Goal: Book appointment/travel/reservation

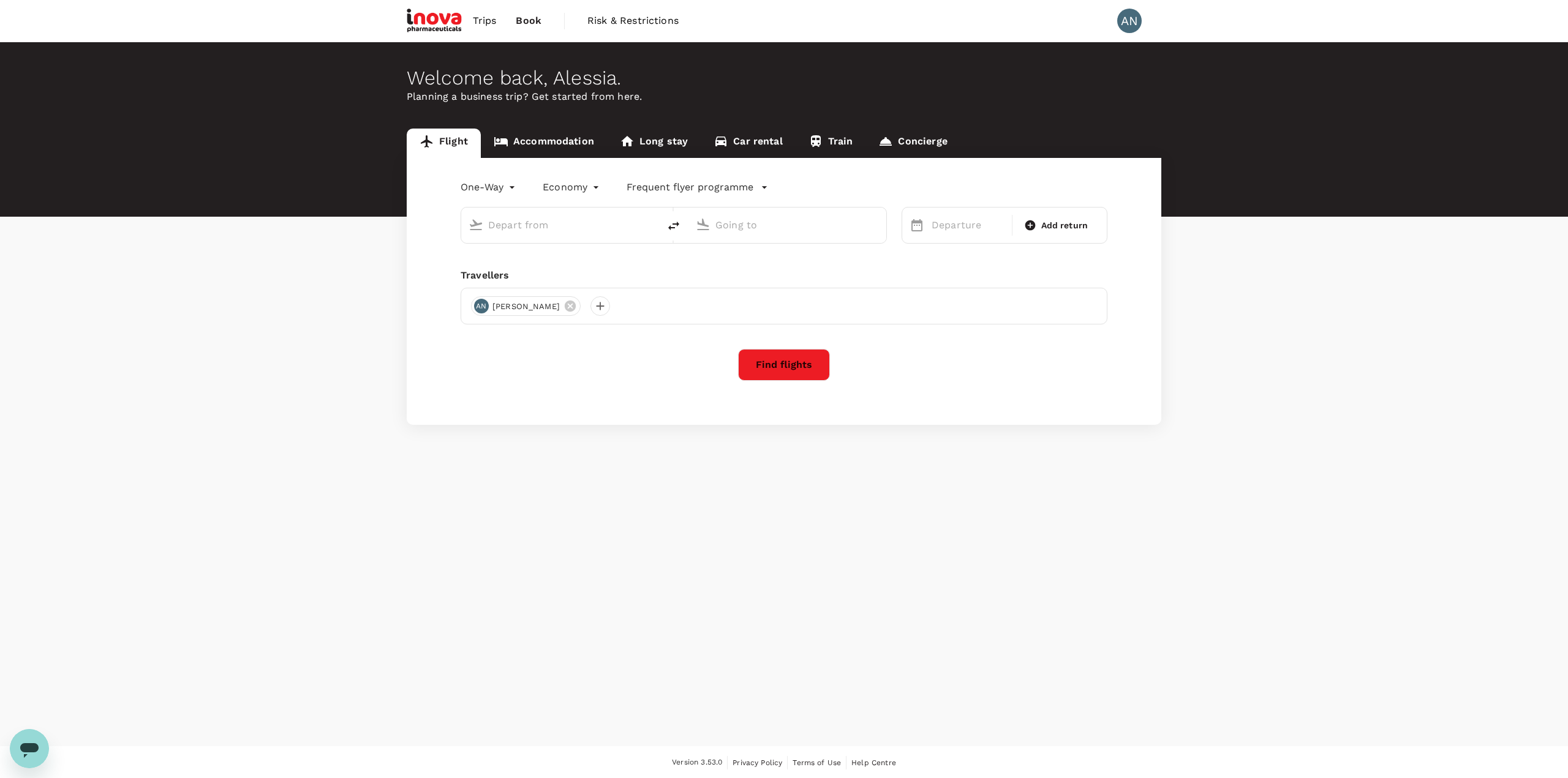
type input "roundtrip"
type input "Luxembourg Findel (LUX)"
click at [734, 230] on input "Munich (MUC)" at bounding box center [787, 224] width 145 height 19
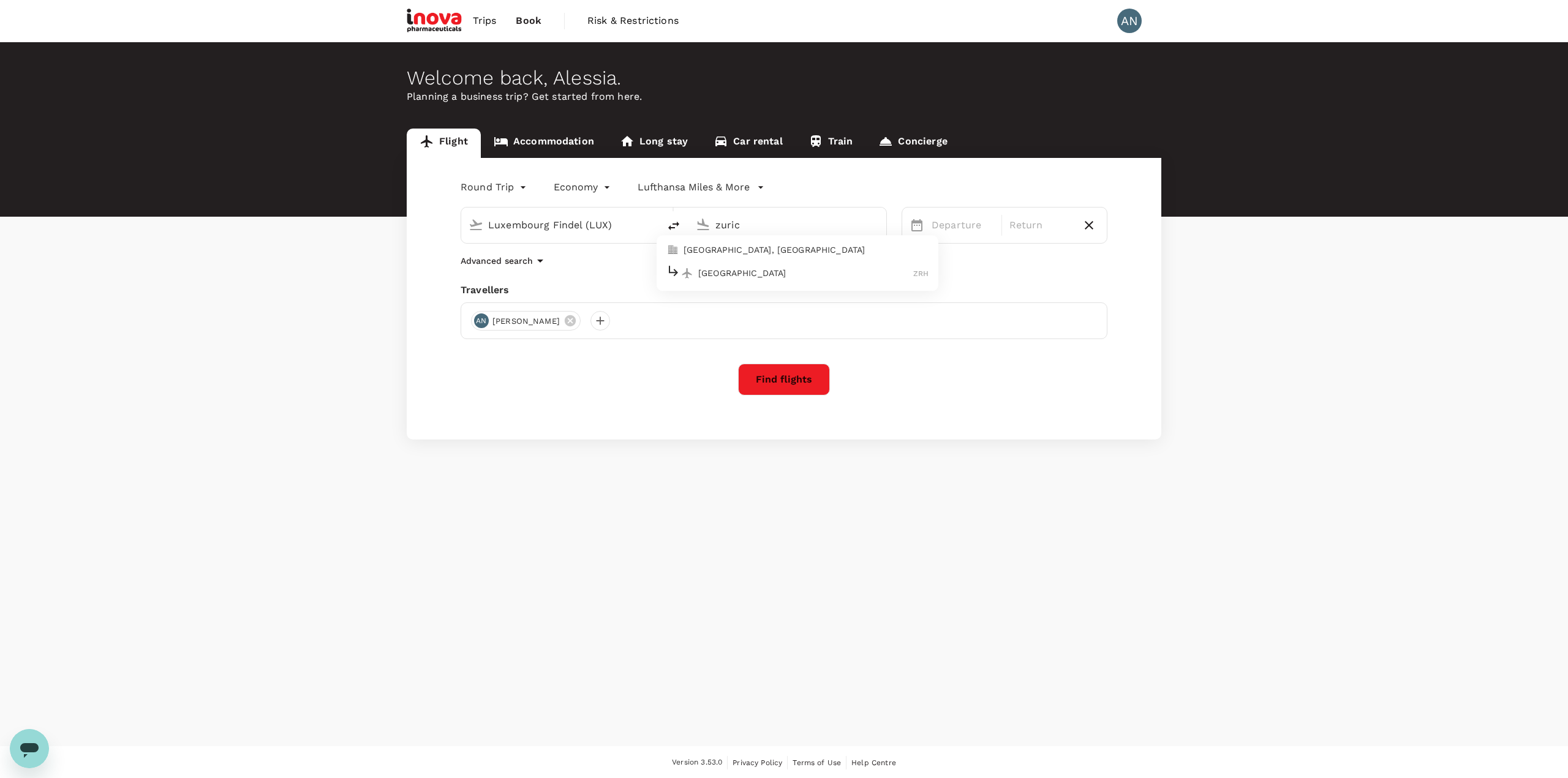
click at [729, 247] on p "[GEOGRAPHIC_DATA], [GEOGRAPHIC_DATA]" at bounding box center [805, 250] width 245 height 12
type input "[GEOGRAPHIC_DATA], [GEOGRAPHIC_DATA] (any)"
click at [1241, 269] on button "Next Month" at bounding box center [1241, 265] width 20 height 20
click at [1124, 355] on div "15" at bounding box center [1121, 354] width 23 height 23
click at [1007, 361] on div "17" at bounding box center [997, 354] width 23 height 23
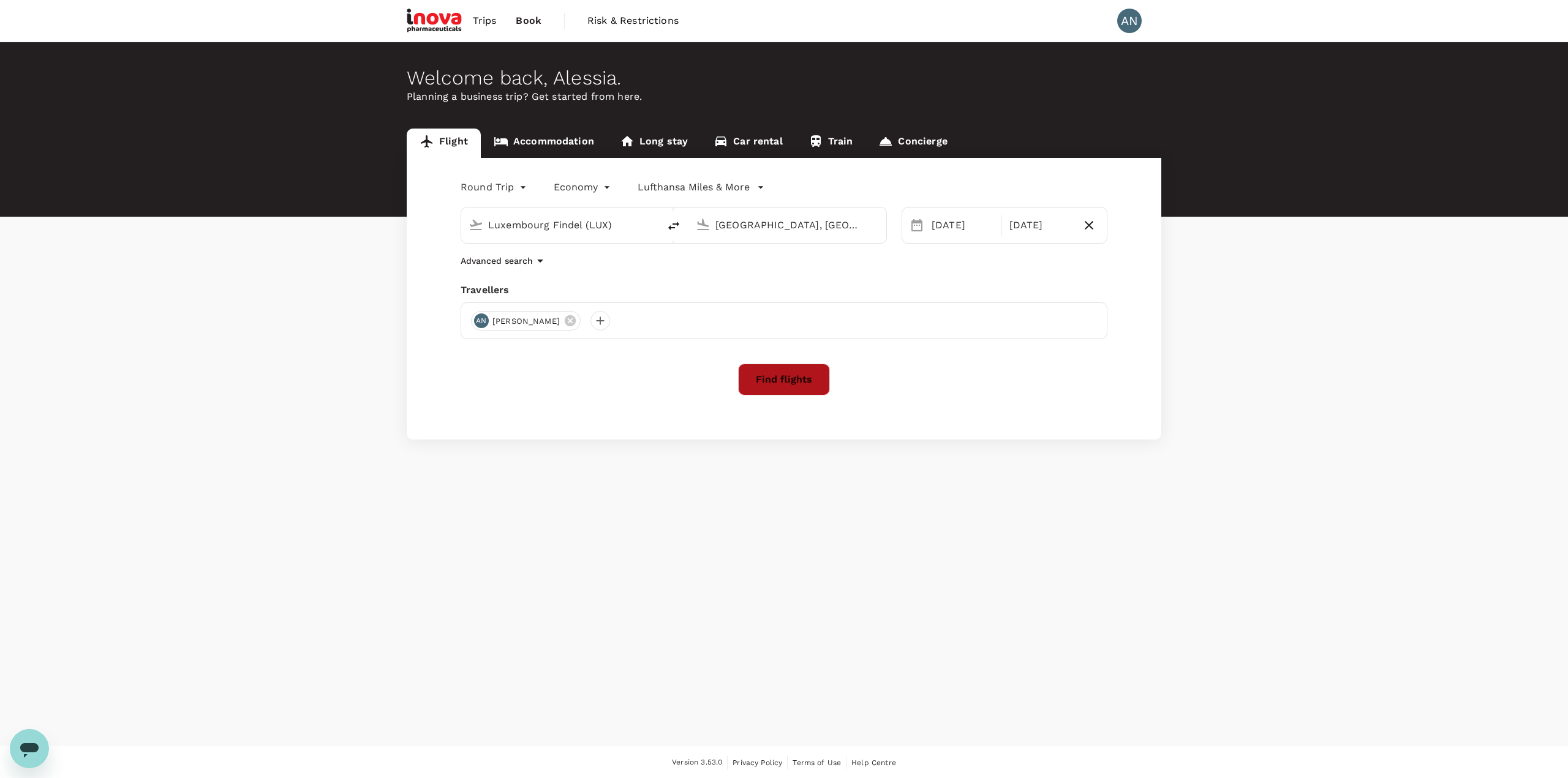
click at [800, 374] on button "Find flights" at bounding box center [784, 380] width 92 height 32
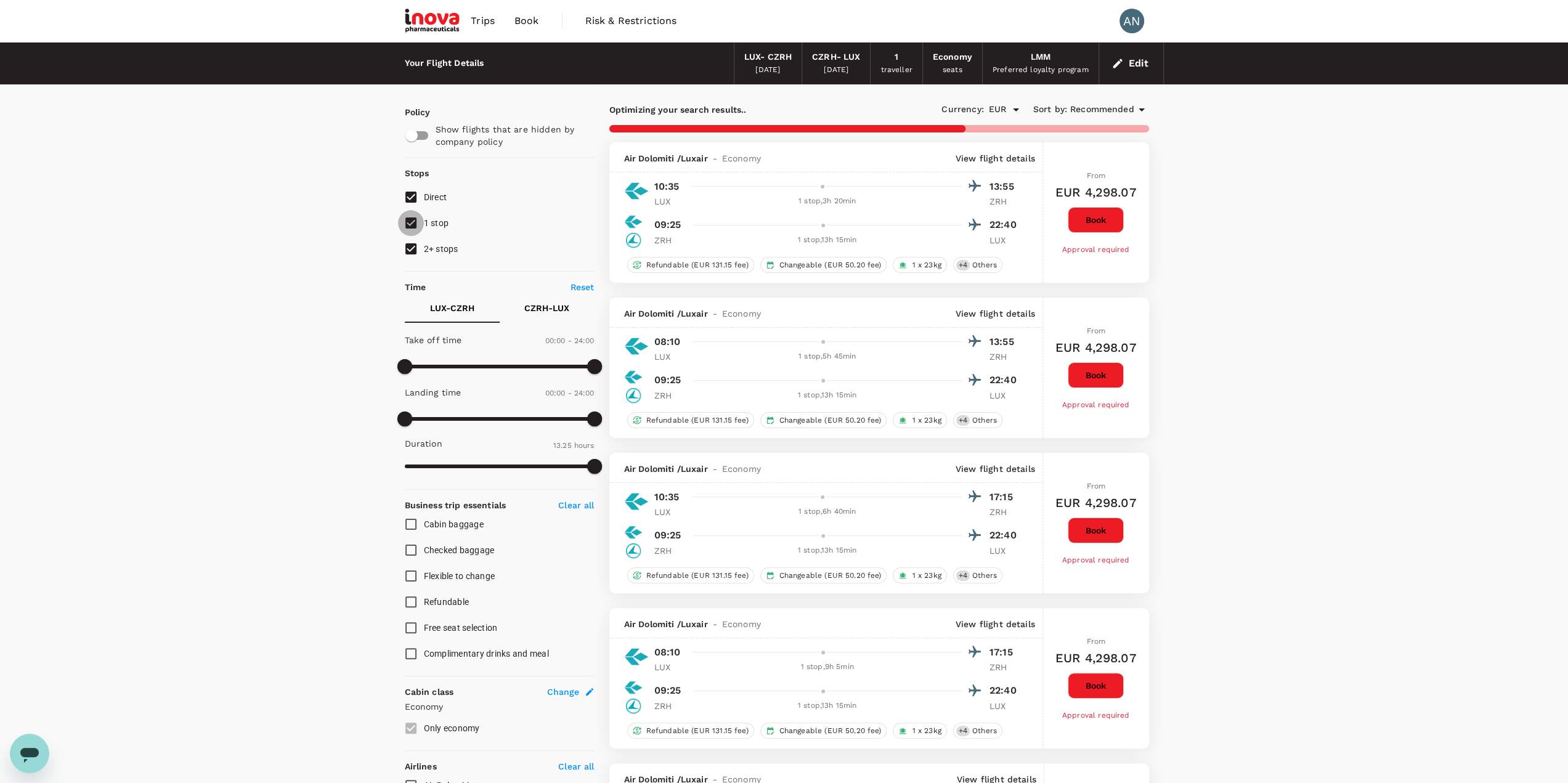
click at [409, 222] on input "1 stop" at bounding box center [411, 222] width 26 height 26
checkbox input "false"
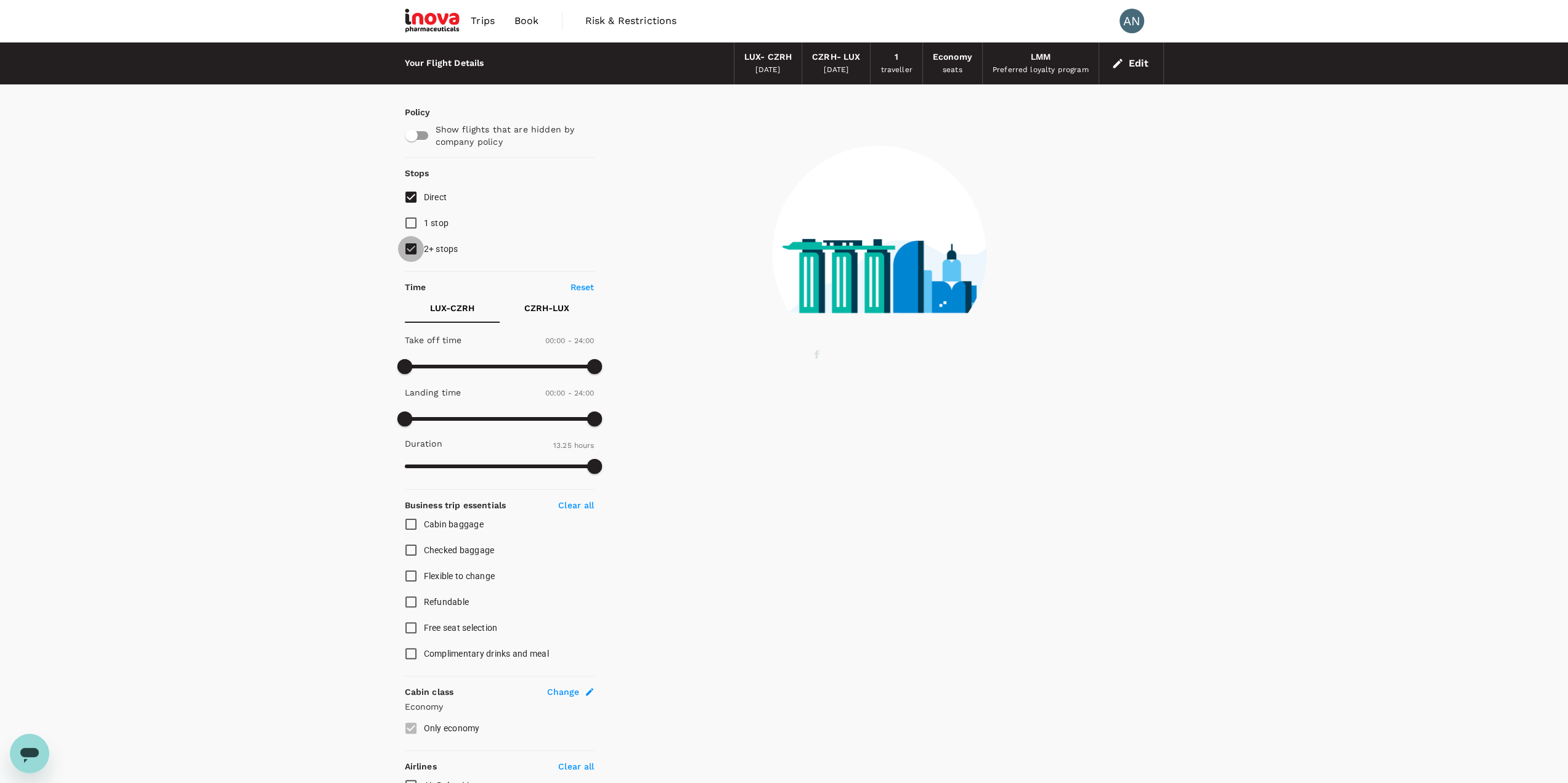
click at [414, 244] on input "2+ stops" at bounding box center [411, 249] width 26 height 26
checkbox input "false"
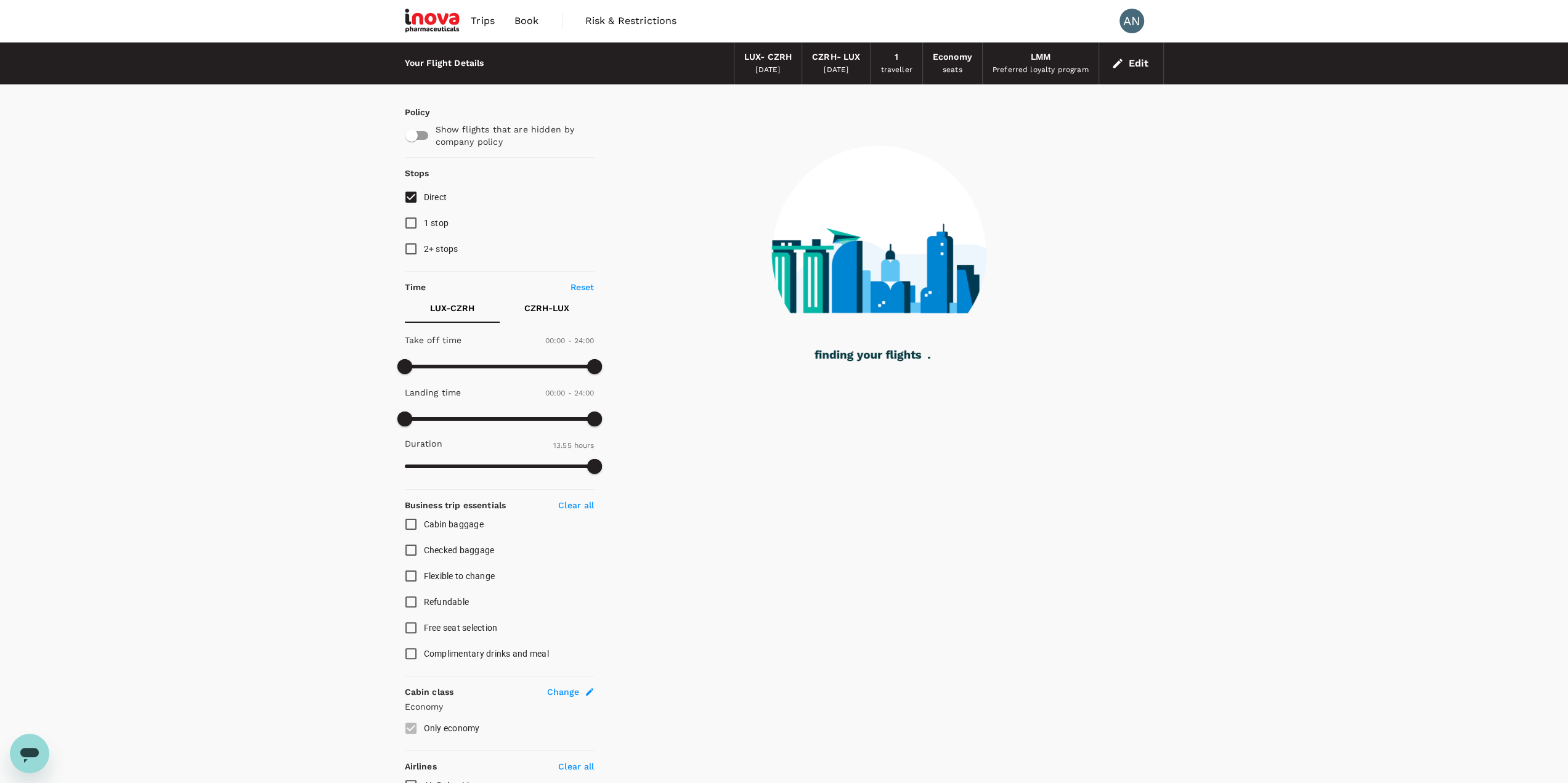
type input "835"
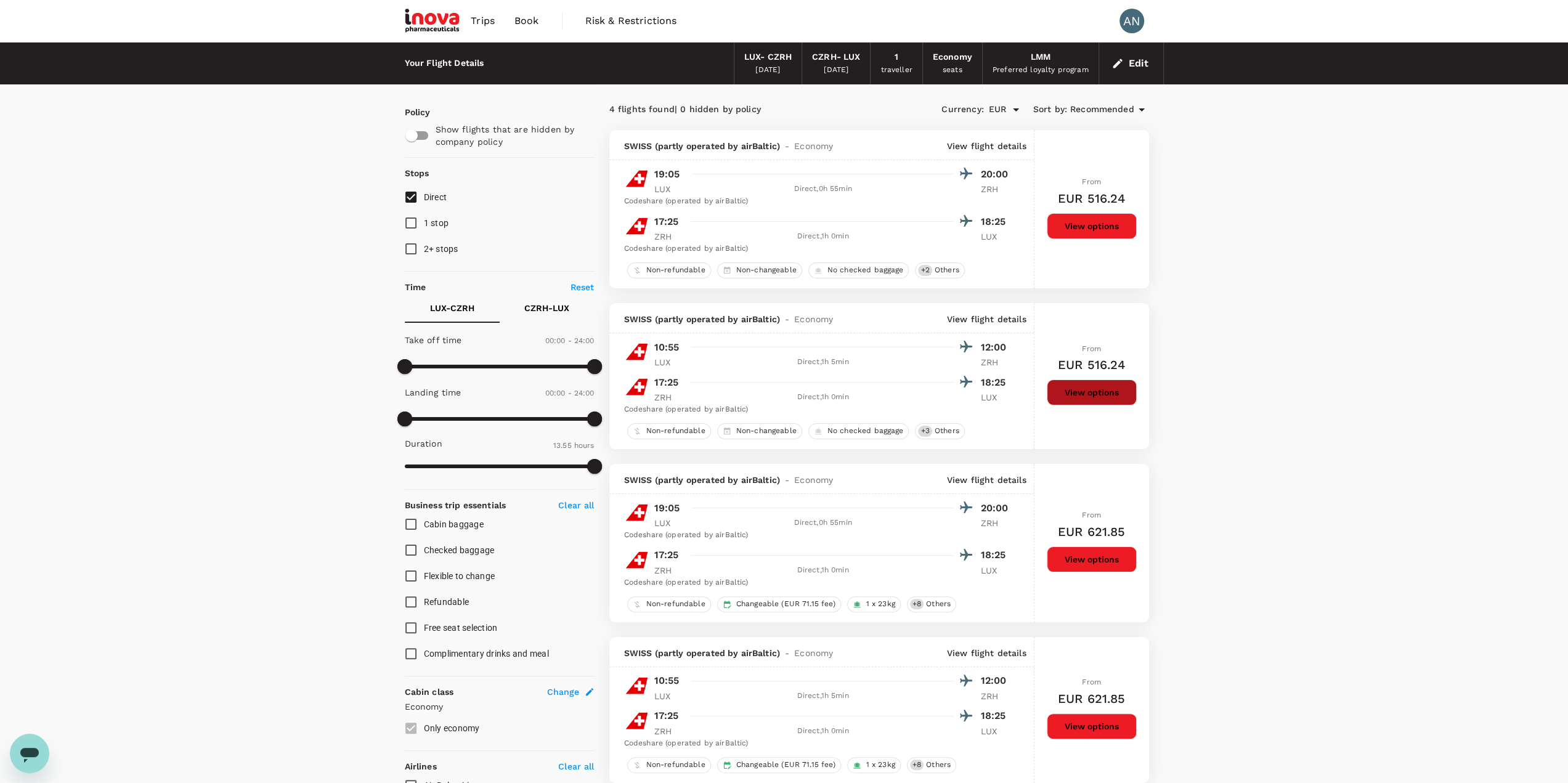
click at [1082, 395] on button "View options" at bounding box center [1091, 392] width 90 height 26
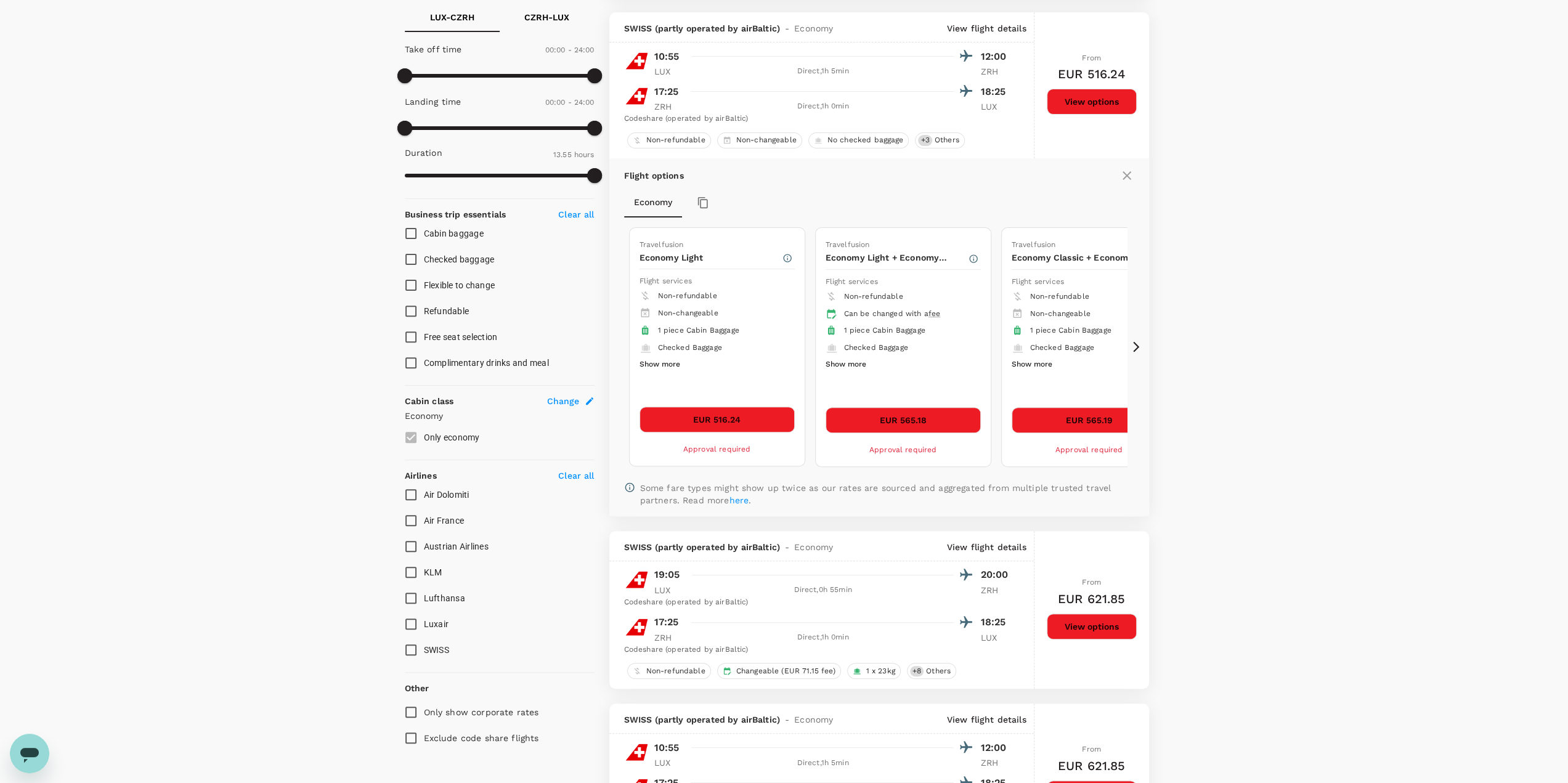
scroll to position [303, 0]
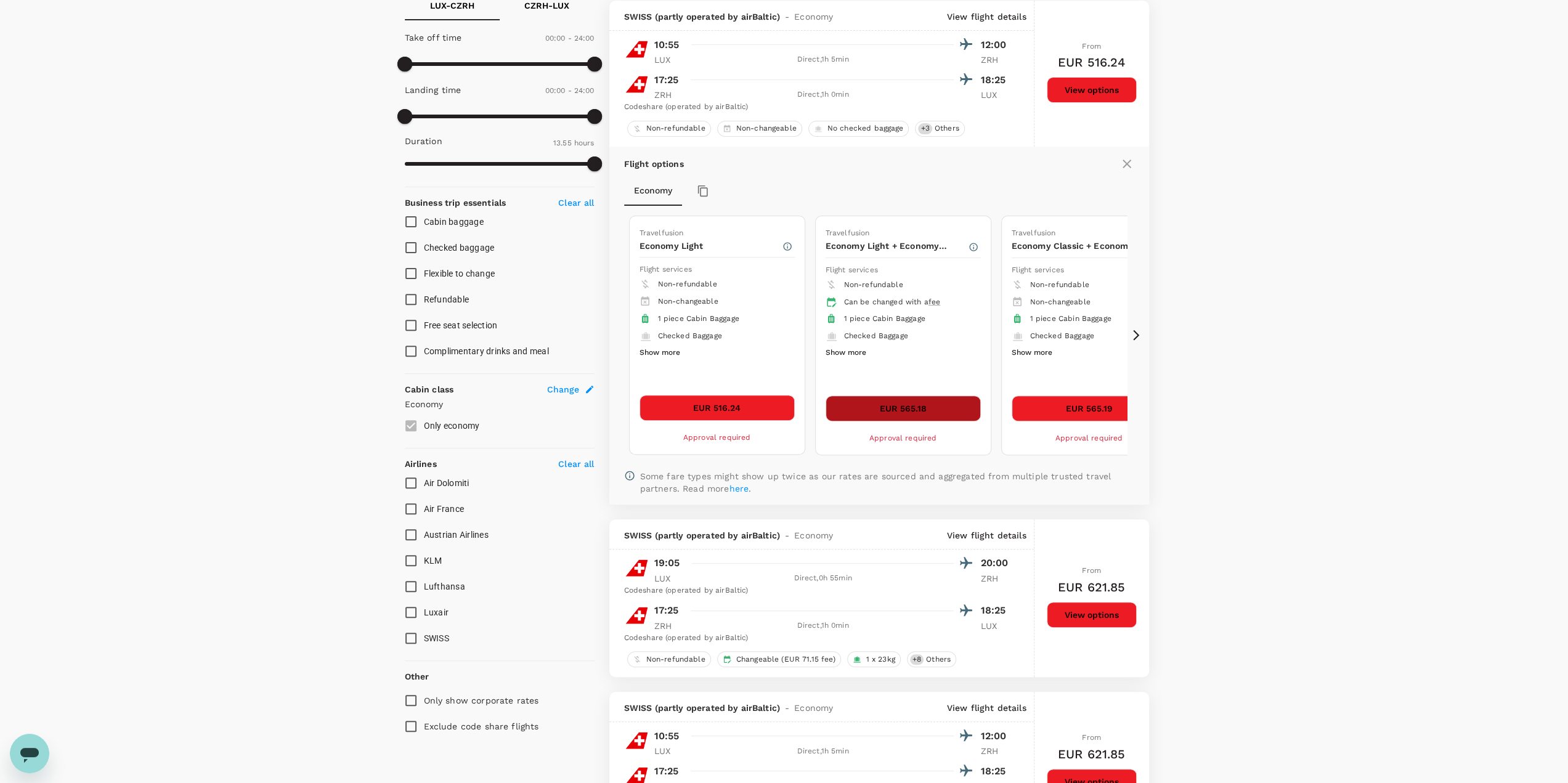
click at [854, 406] on button "EUR 565.18" at bounding box center [903, 408] width 156 height 26
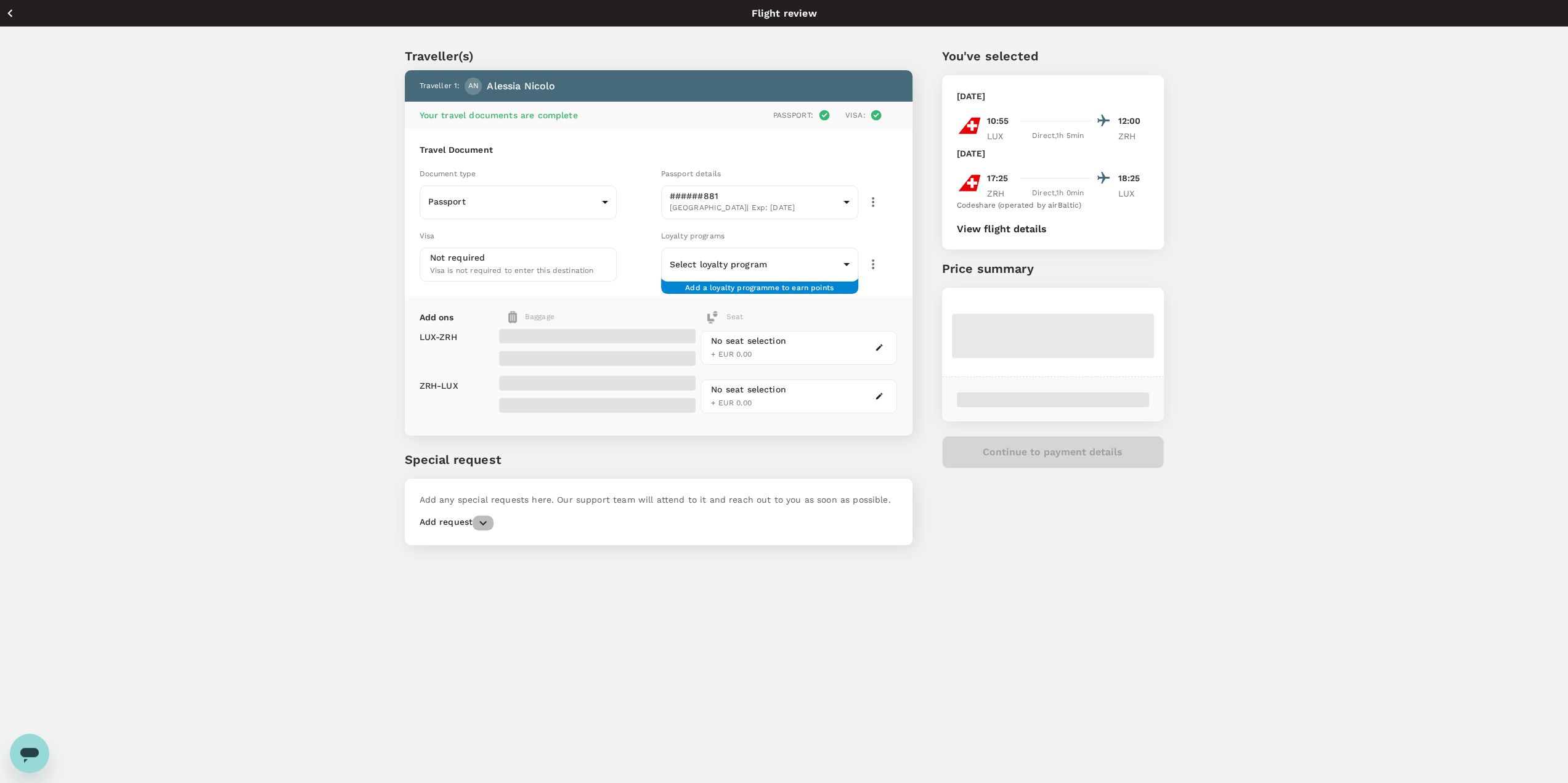
click at [486, 520] on icon "button" at bounding box center [483, 524] width 15 height 15
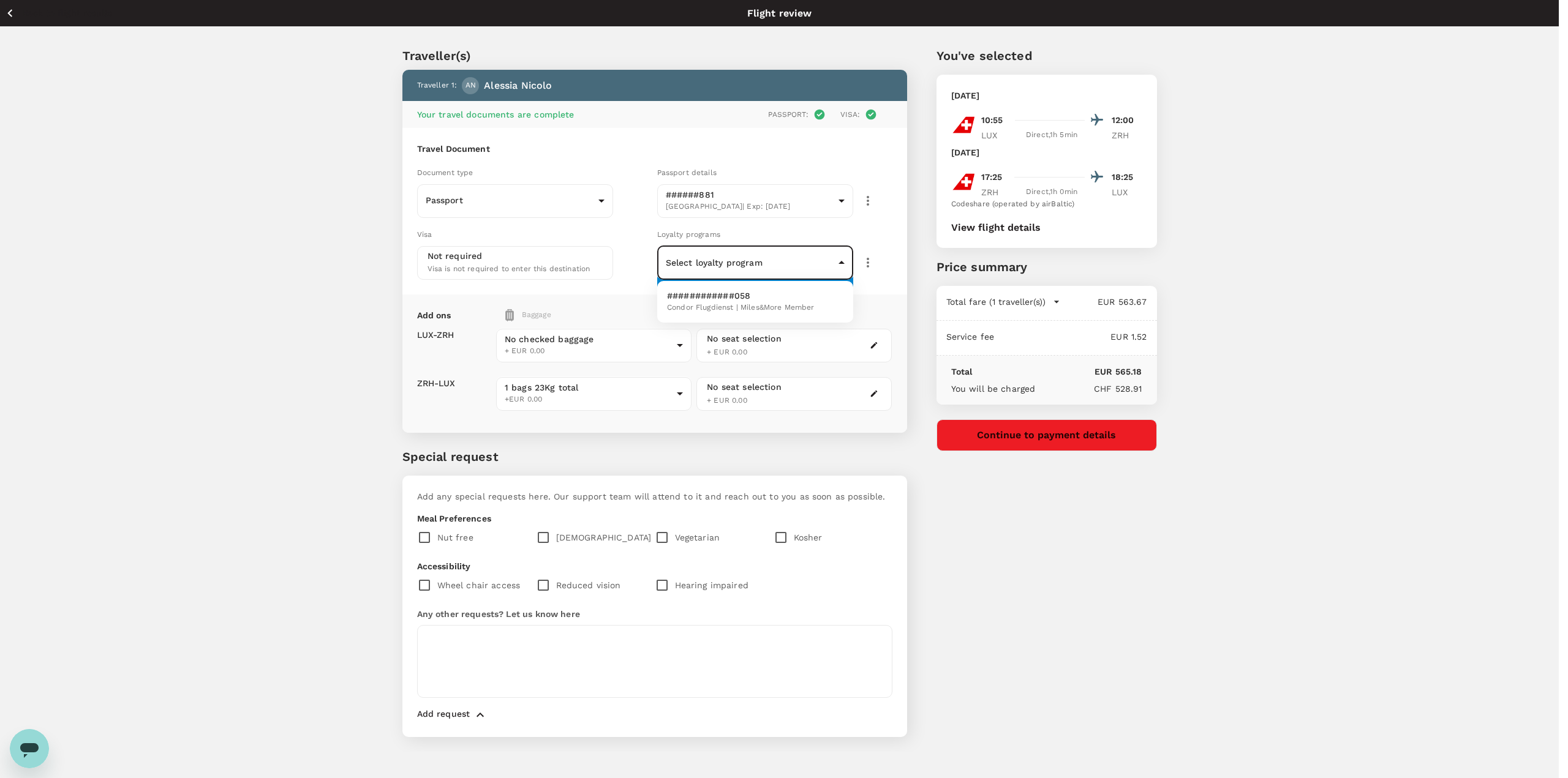
click at [840, 260] on body "Back to flight results Flight review Traveller(s) Traveller 1 : AN [PERSON_NAME…" at bounding box center [784, 406] width 1568 height 812
click at [806, 294] on p "############058" at bounding box center [741, 295] width 147 height 12
type input "21300040-ebe4-475e-bd01-bbfecddc6224"
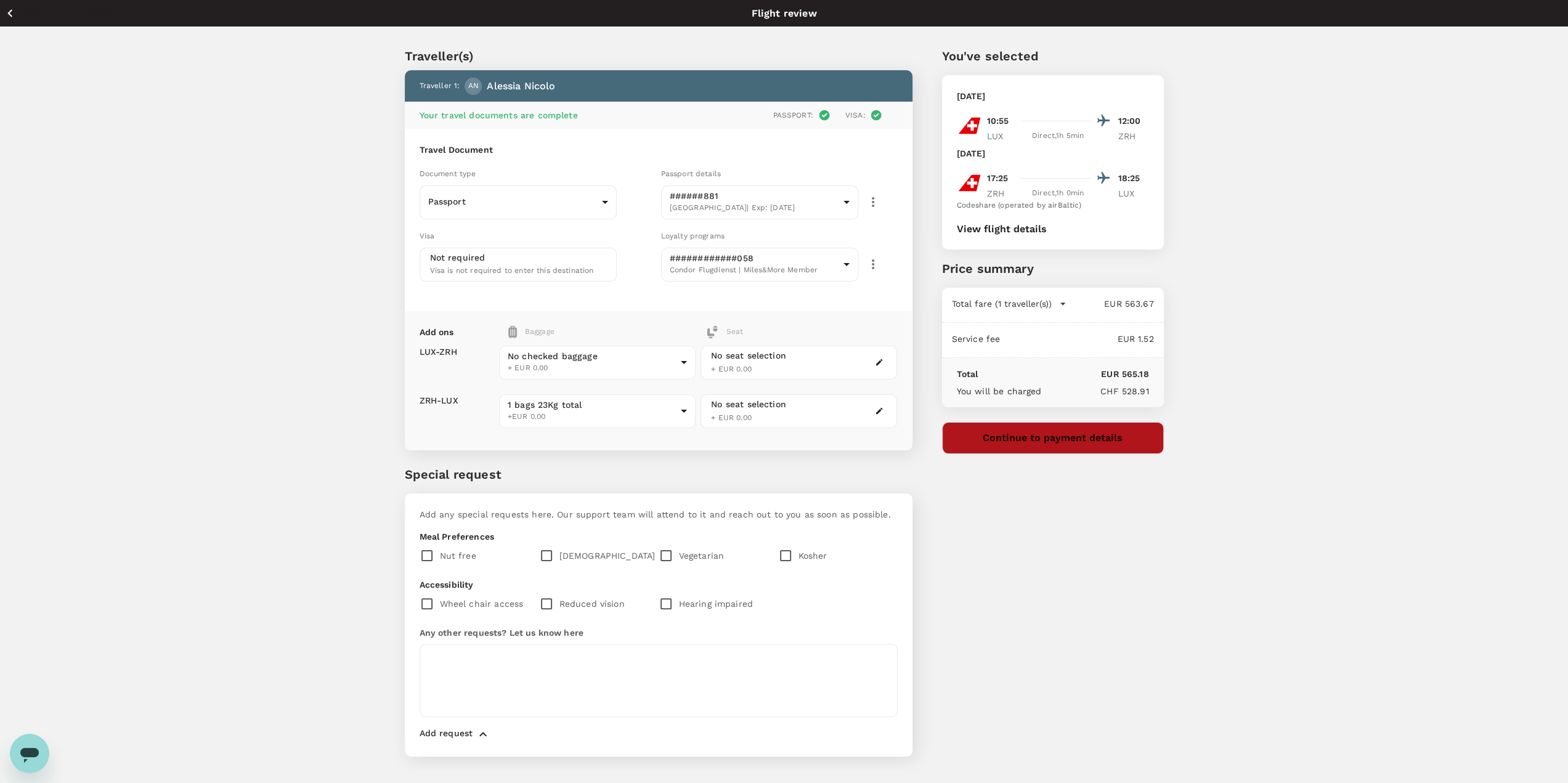
click at [1013, 440] on button "Continue to payment details" at bounding box center [1053, 438] width 221 height 32
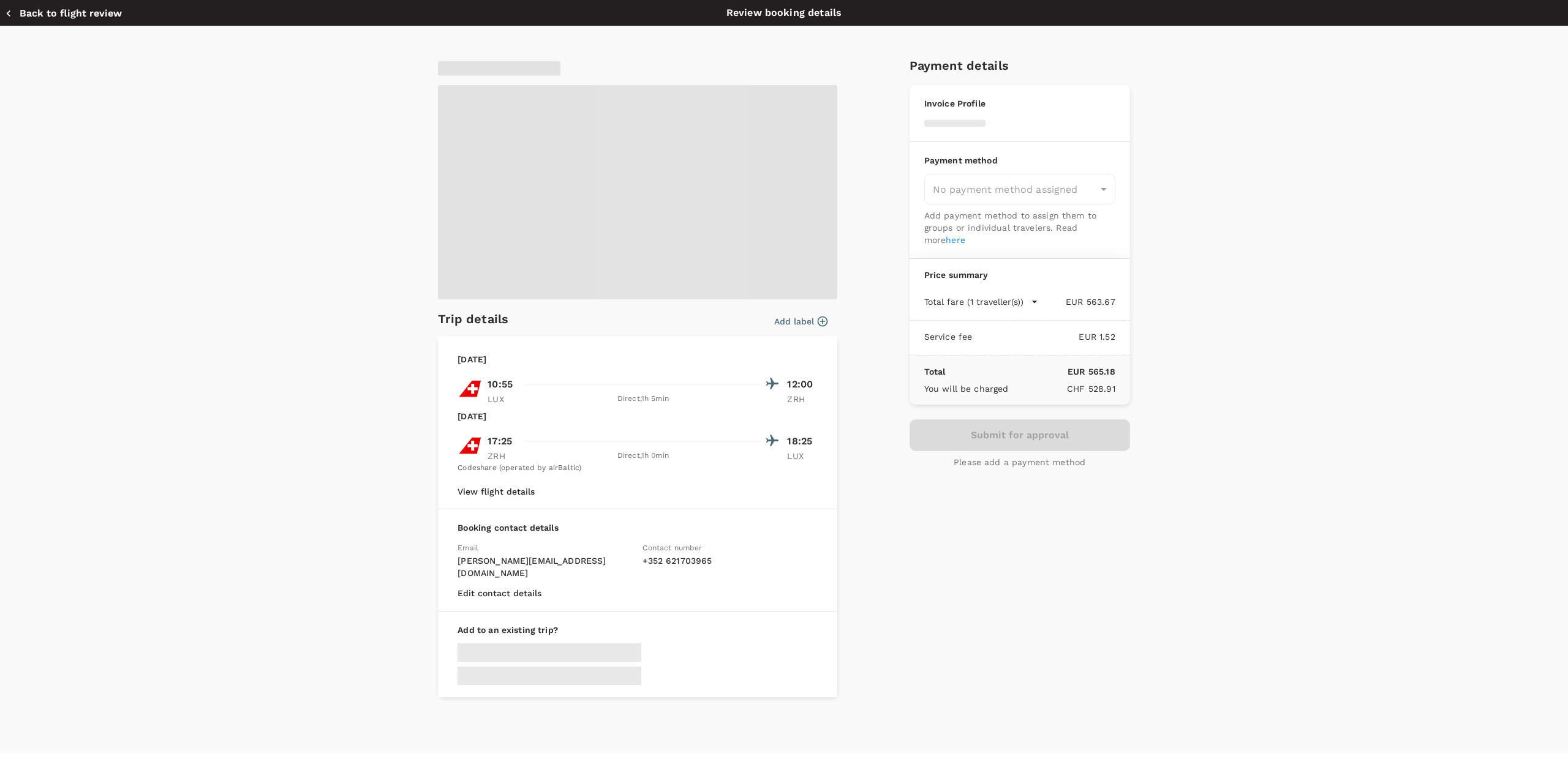
type input "9def4f58-347e-4d72-a090-1136fef63300"
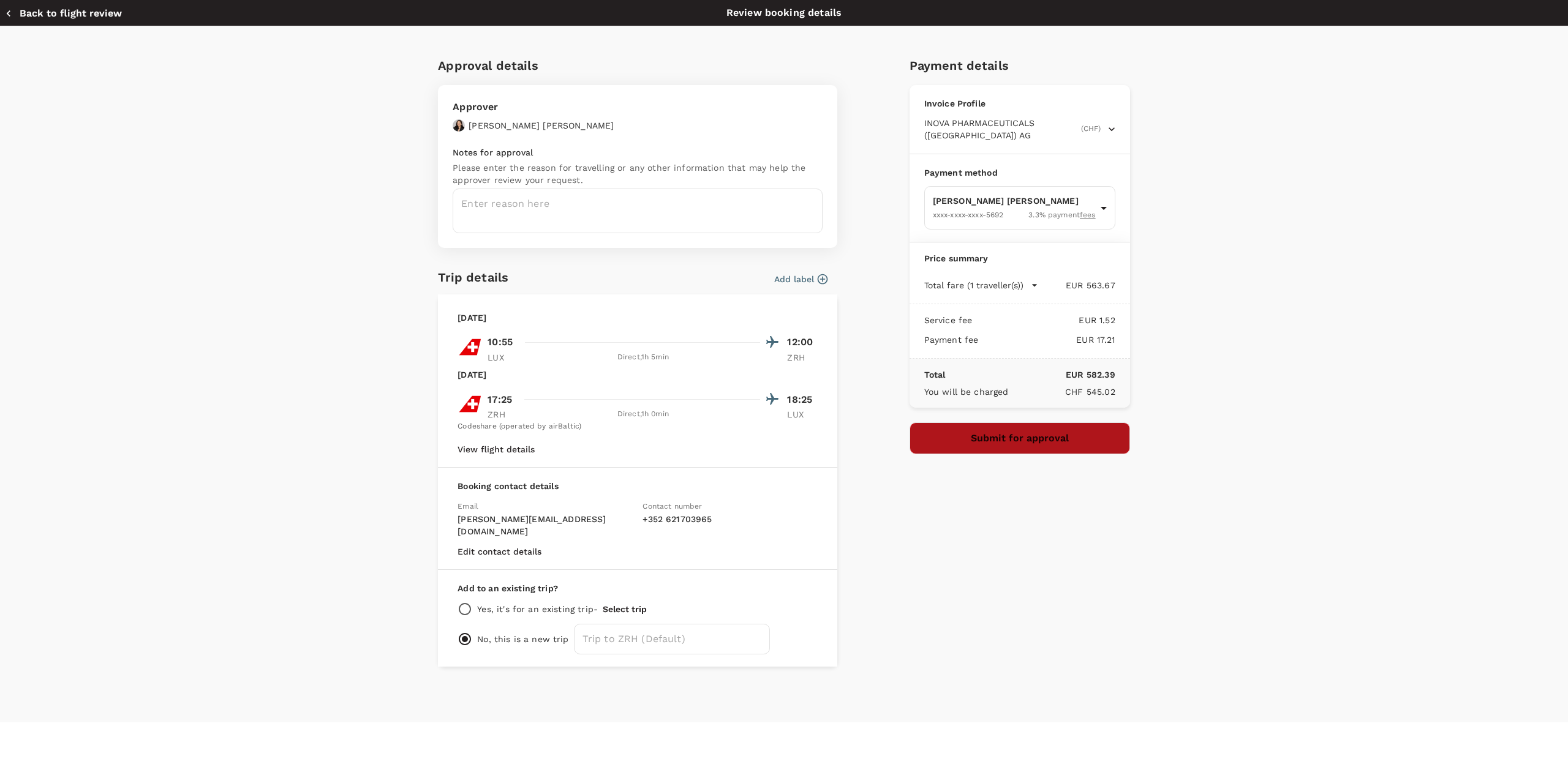
click at [1003, 427] on button "Submit for approval" at bounding box center [1020, 438] width 220 height 32
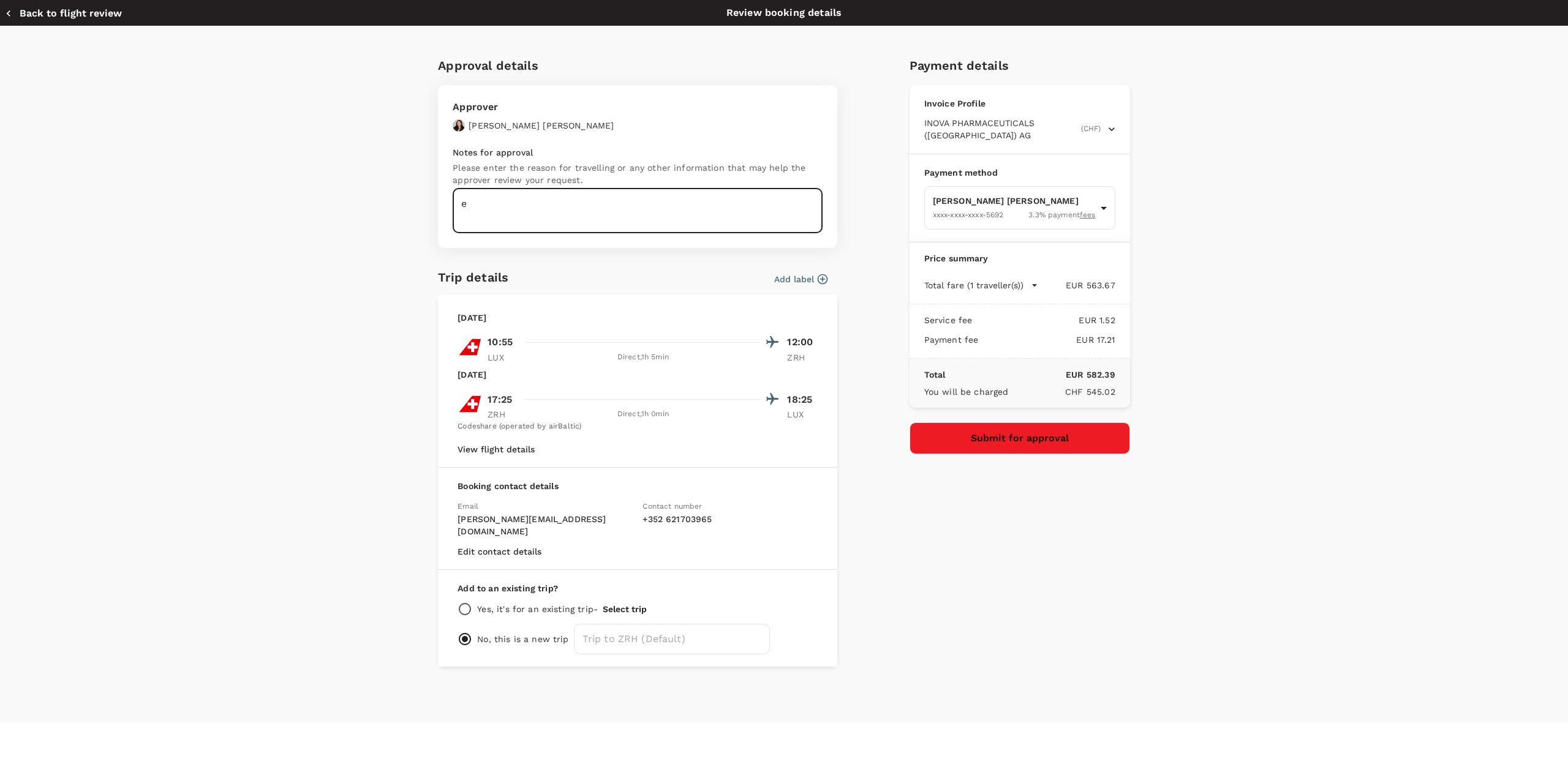
type textarea "e"
type textarea "hello [PERSON_NAME], this is for the December EELT as Agred with [PERSON_NAME].…"
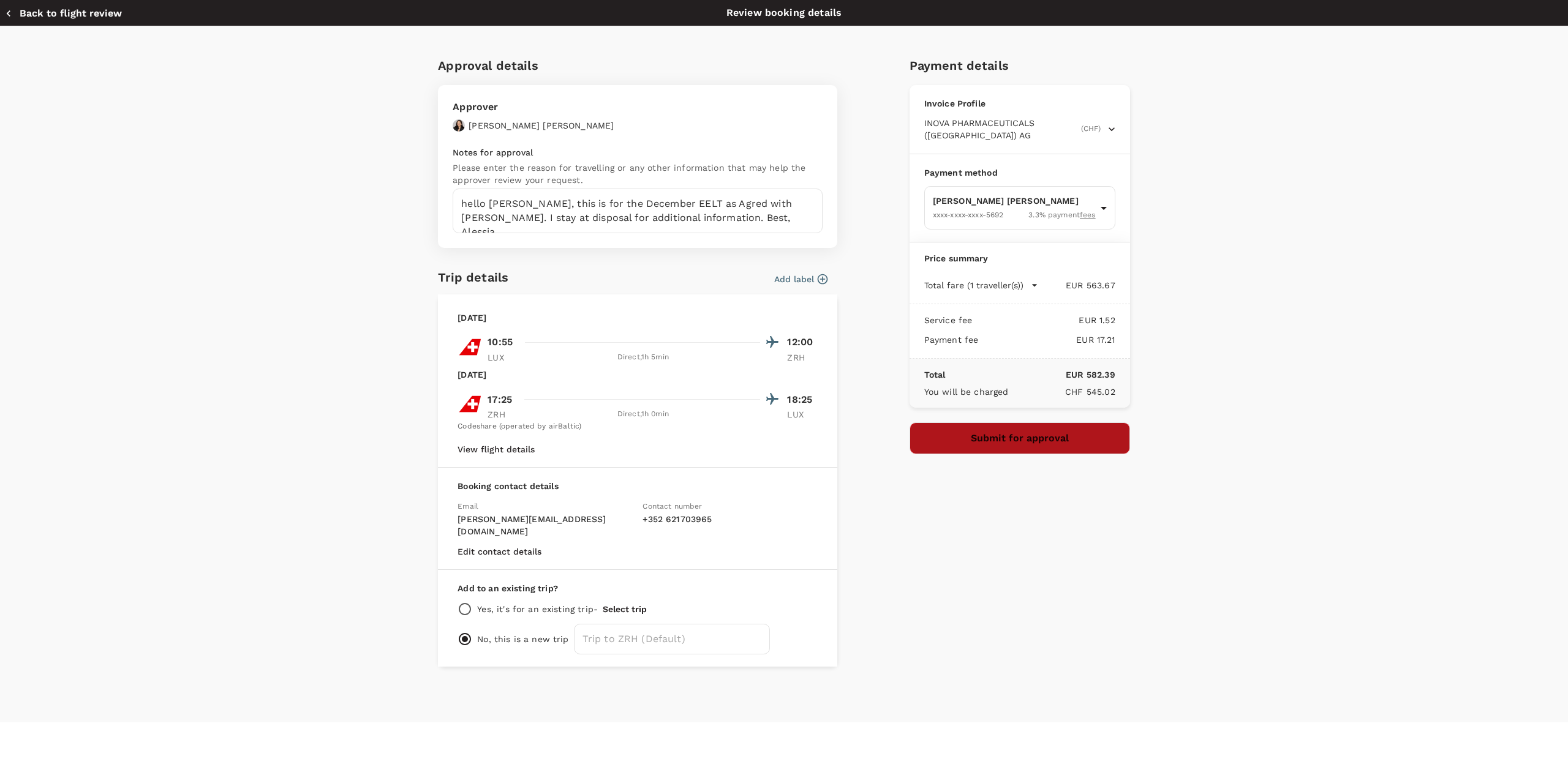
click at [1003, 443] on button "Submit for approval" at bounding box center [1020, 438] width 220 height 32
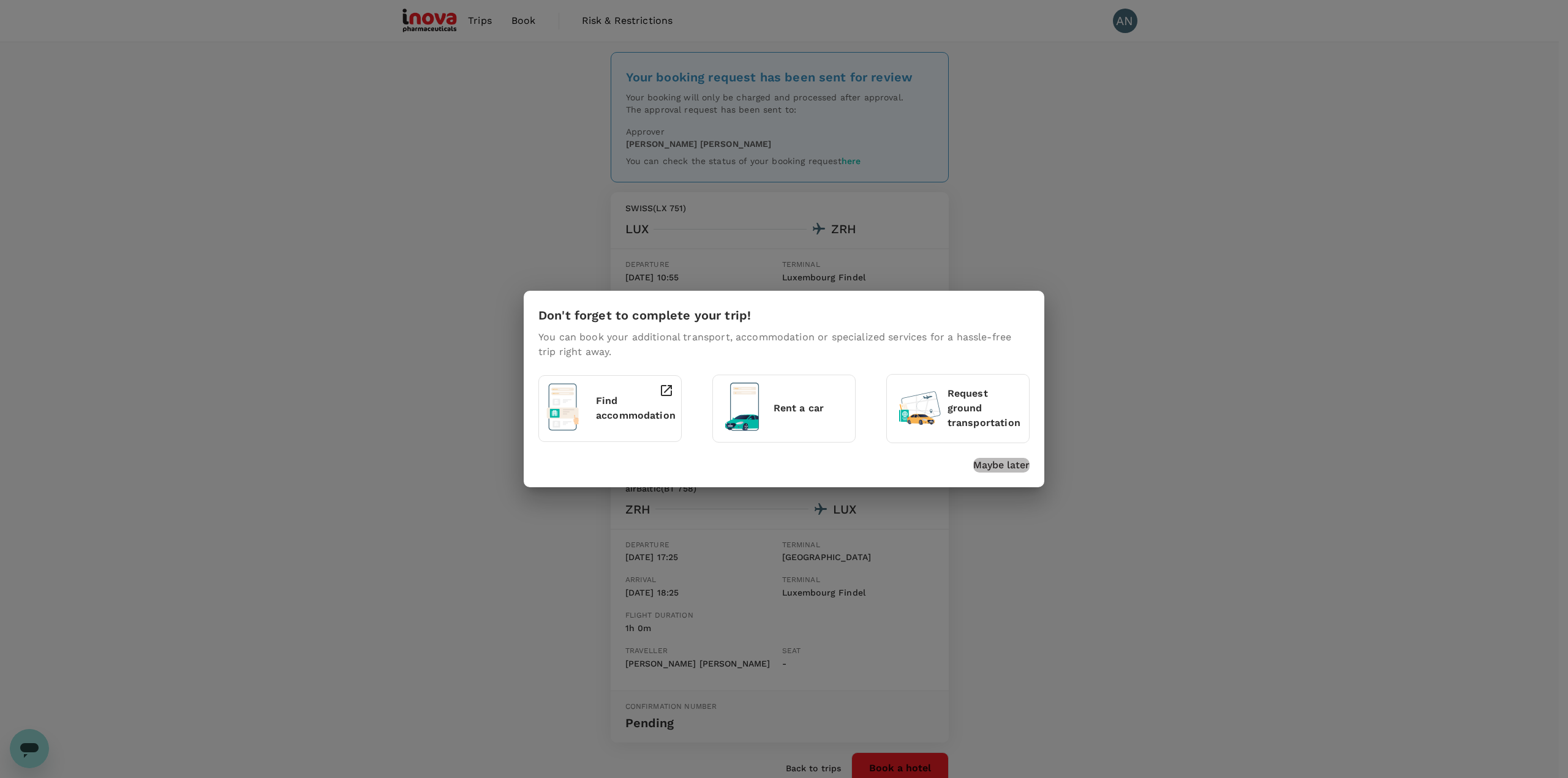
click at [1016, 466] on p "Maybe later" at bounding box center [1001, 465] width 56 height 15
